Goal: Navigation & Orientation: Find specific page/section

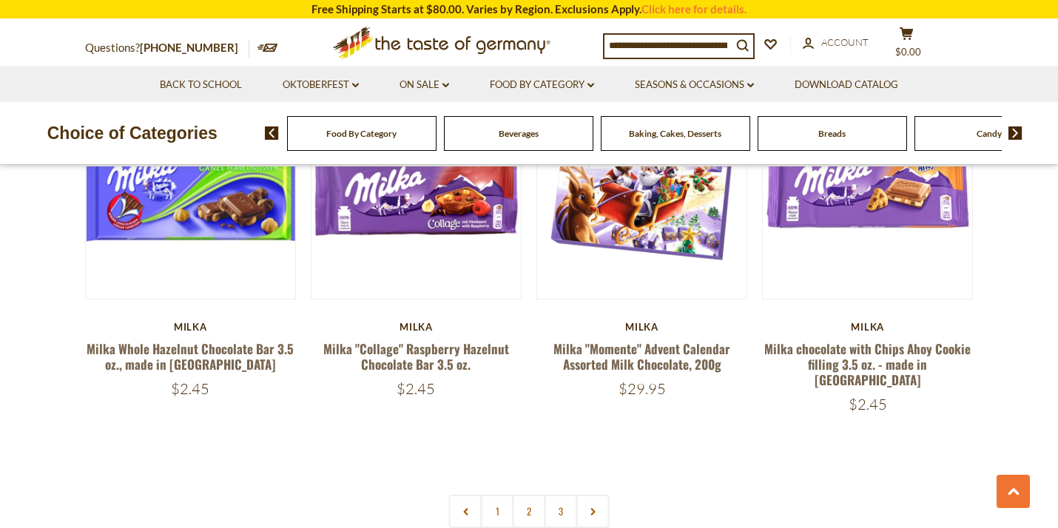
scroll to position [3173, 0]
click at [528, 494] on link "2" at bounding box center [529, 510] width 33 height 33
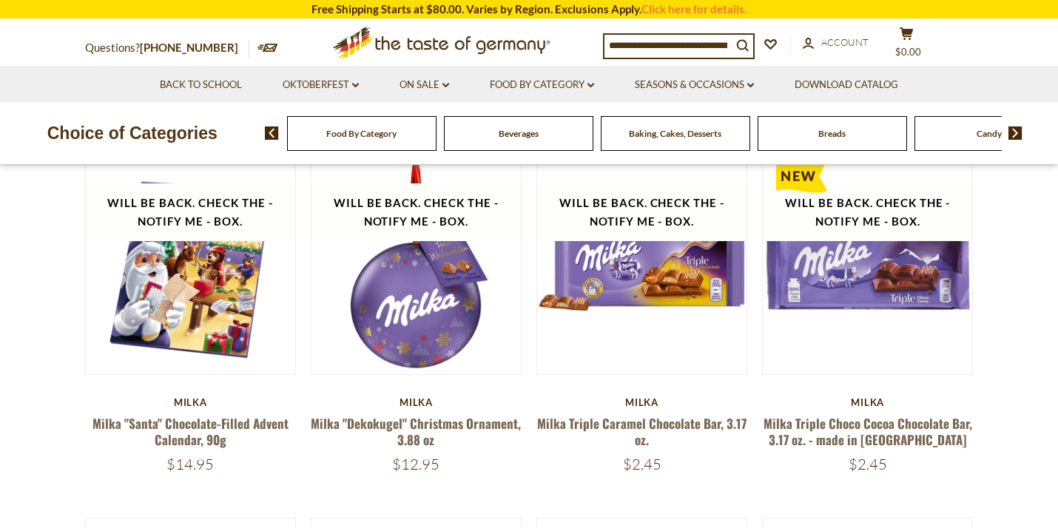
scroll to position [133, 0]
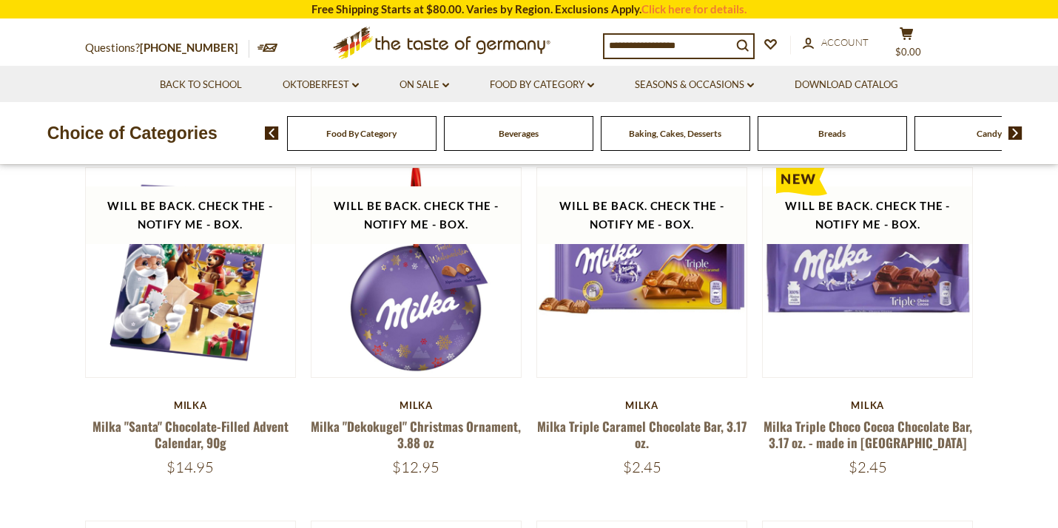
click at [437, 141] on div "Candy" at bounding box center [361, 133] width 149 height 35
click at [999, 139] on span at bounding box center [1010, 133] width 25 height 13
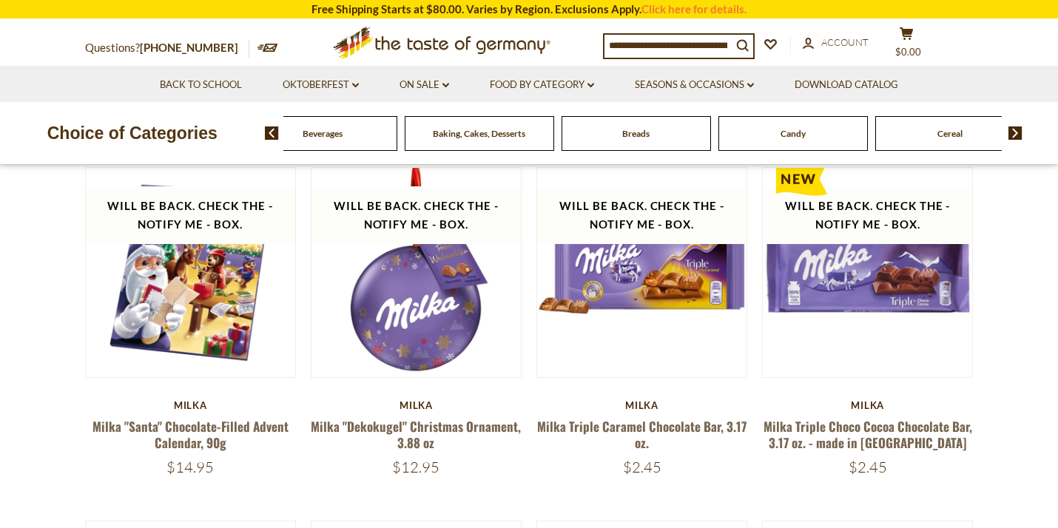
click at [802, 137] on span "Candy" at bounding box center [793, 133] width 25 height 11
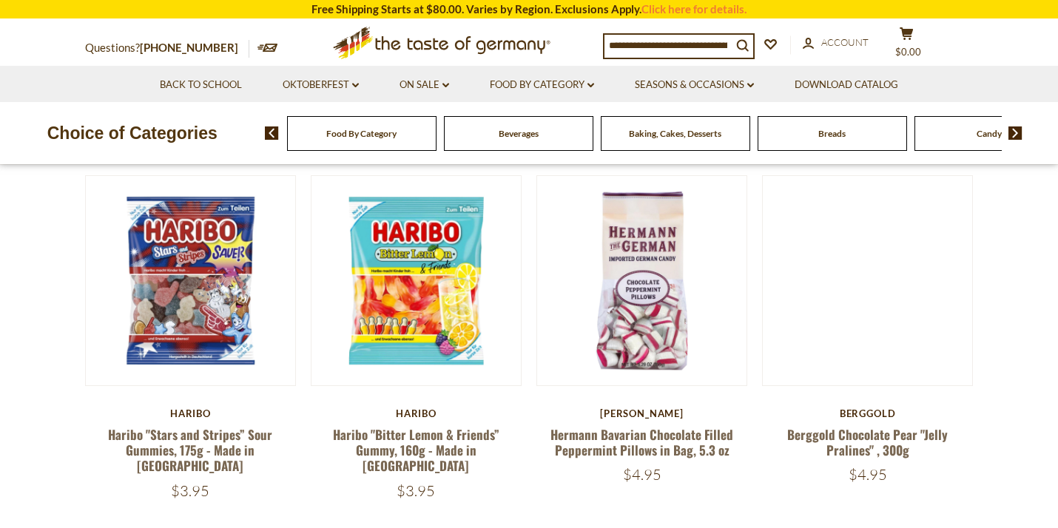
scroll to position [430, 0]
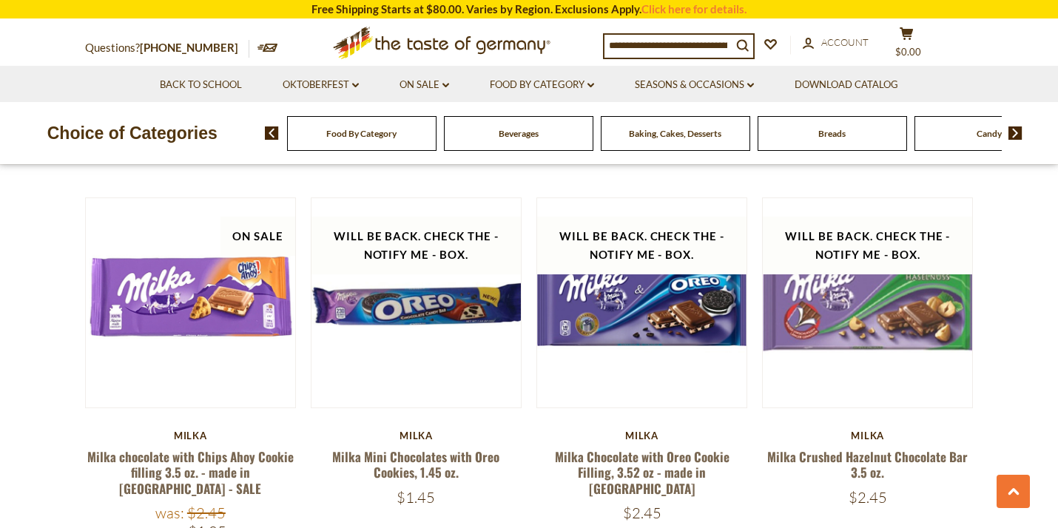
scroll to position [2308, 0]
